Goal: Information Seeking & Learning: Learn about a topic

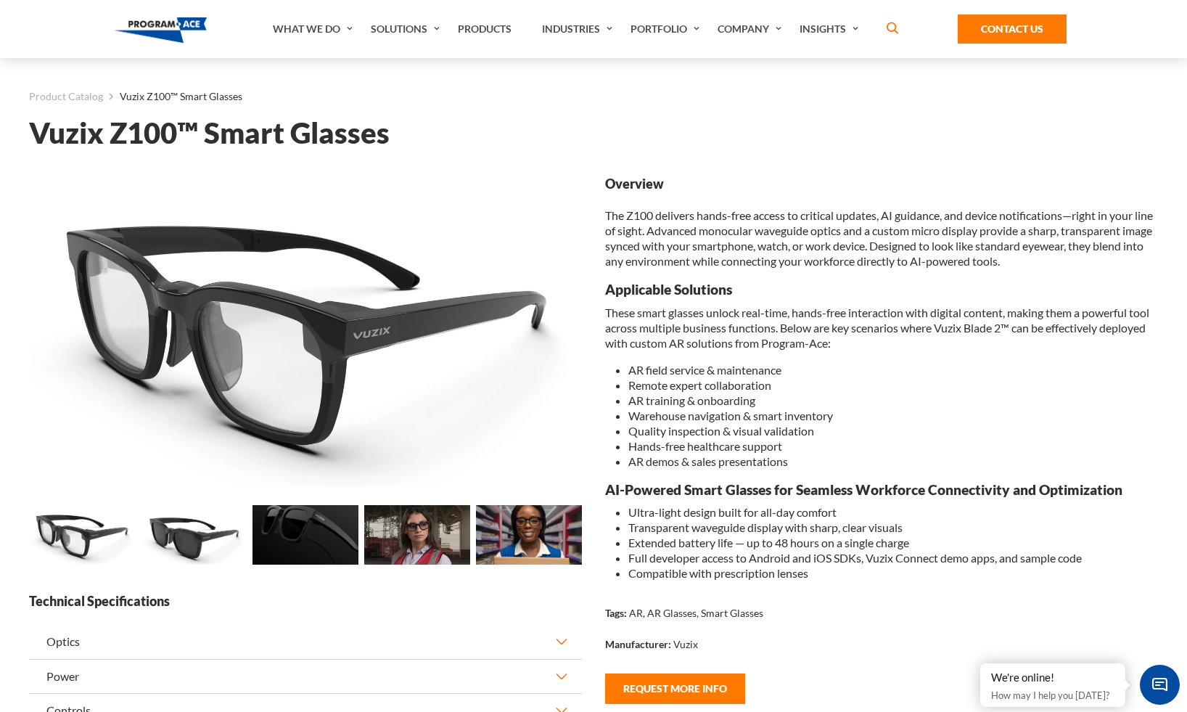
click at [62, 543] on img at bounding box center [82, 534] width 106 height 59
click at [173, 543] on img at bounding box center [194, 534] width 106 height 59
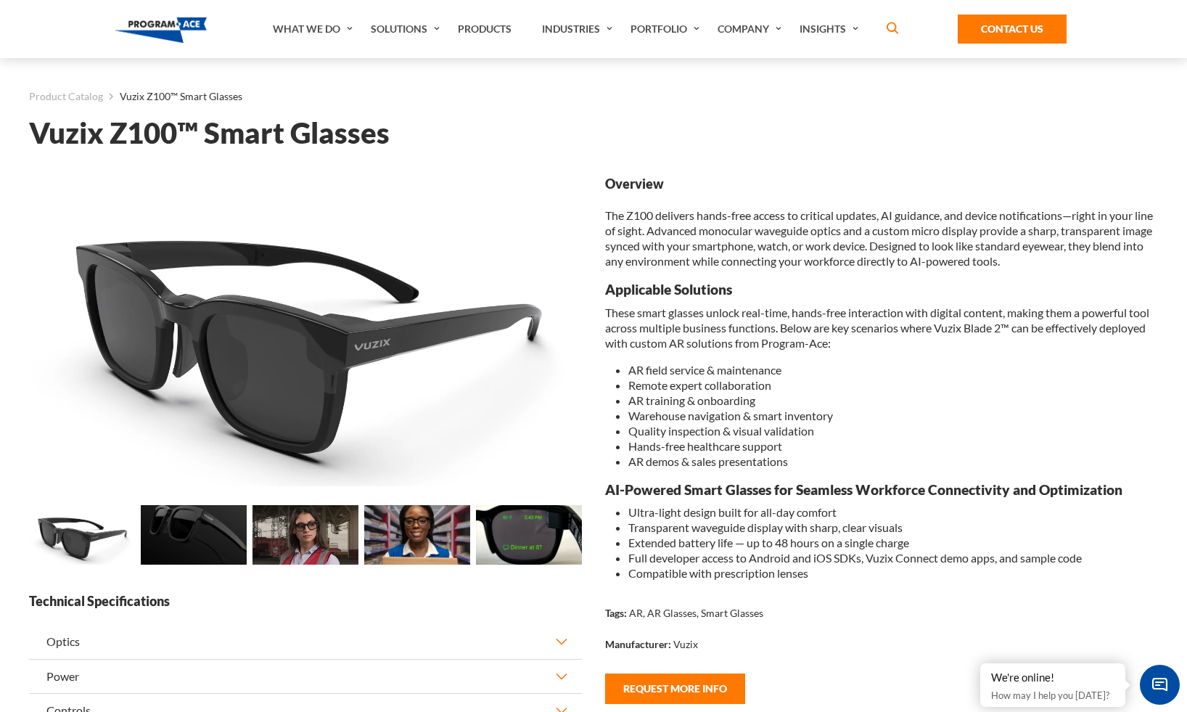
click at [77, 535] on img at bounding box center [82, 534] width 106 height 59
click at [75, 547] on img at bounding box center [82, 534] width 106 height 59
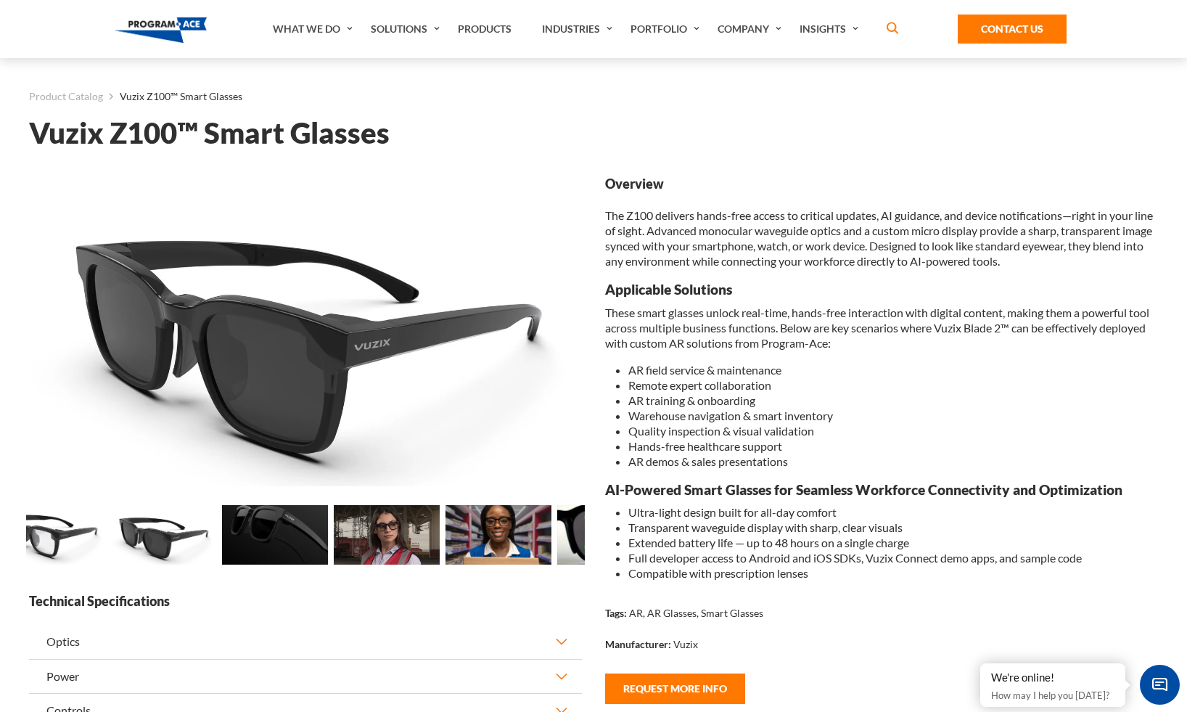
drag, startPoint x: 273, startPoint y: 544, endPoint x: 487, endPoint y: 544, distance: 214.0
click at [328, 544] on img at bounding box center [275, 534] width 106 height 59
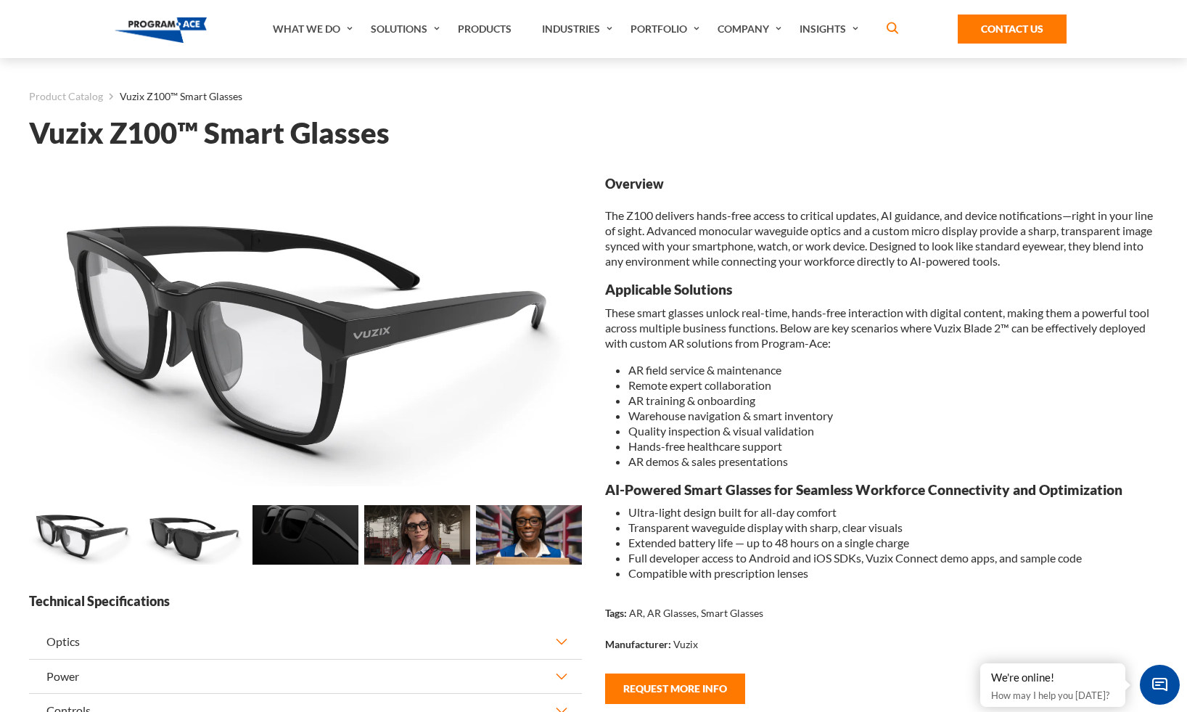
click at [72, 537] on img at bounding box center [82, 534] width 106 height 59
click at [276, 349] on img at bounding box center [305, 330] width 553 height 311
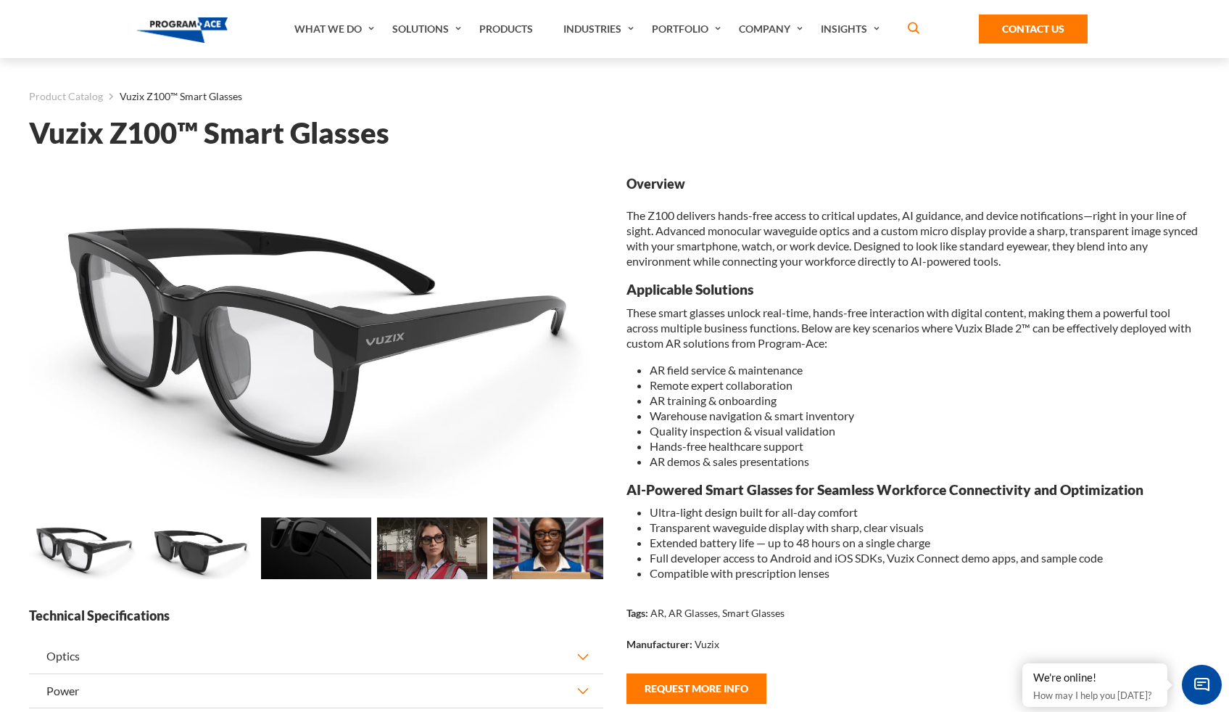
click at [281, 132] on h1 "Vuzix Z100™ Smart Glasses" at bounding box center [614, 132] width 1171 height 25
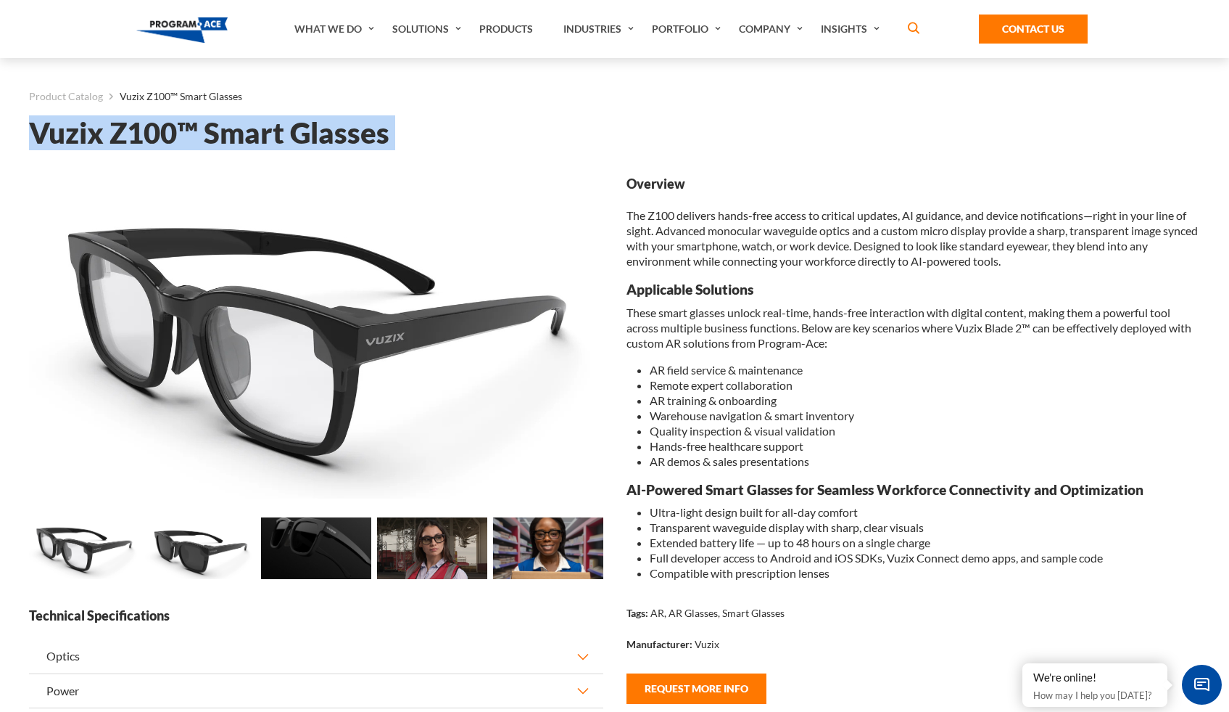
click at [281, 132] on h1 "Vuzix Z100™ Smart Glasses" at bounding box center [614, 132] width 1171 height 25
copy div "Lorem I055™ Dolor Sitamet Consect... Adipisc... Elitsed... Doeiusm... Tempori..…"
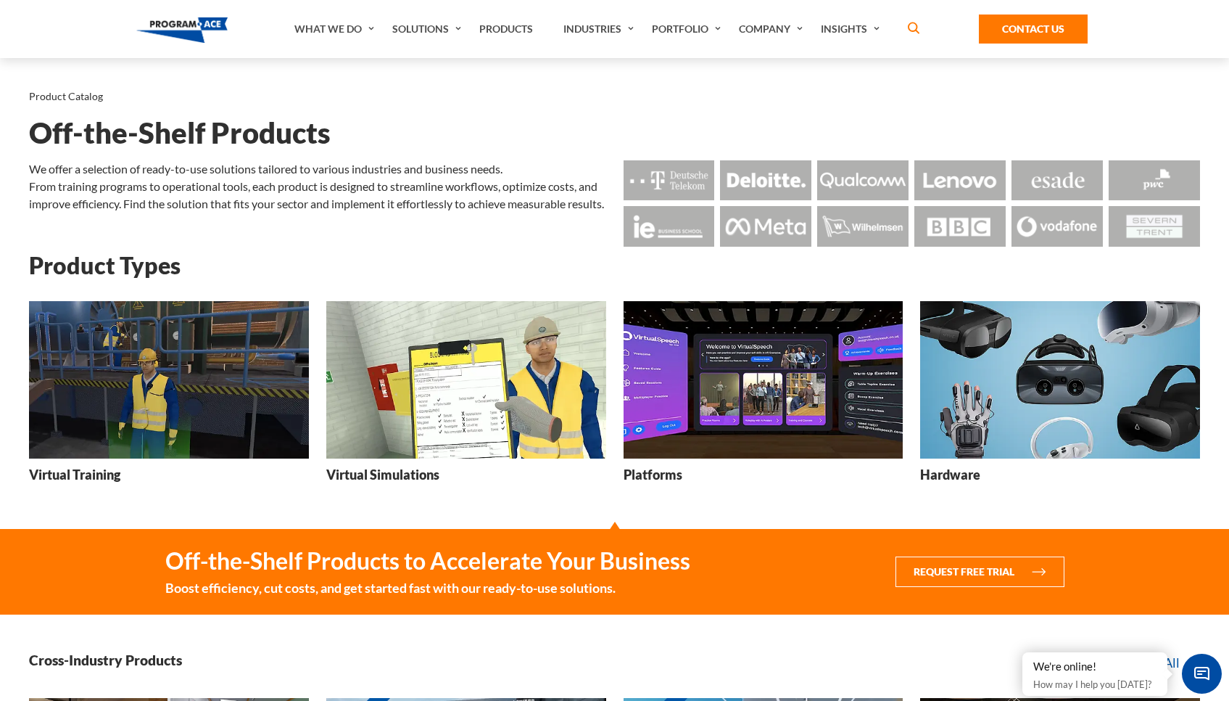
click at [952, 418] on img at bounding box center [1060, 379] width 280 height 157
